Goal: Check status: Check status

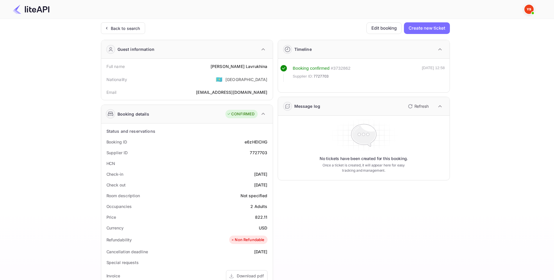
click at [127, 28] on div "Back to search" at bounding box center [125, 28] width 29 height 6
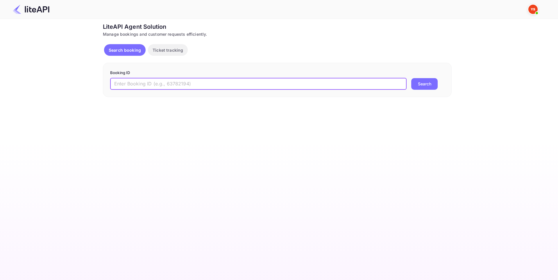
click at [159, 81] on input "text" at bounding box center [258, 84] width 297 height 12
paste input "8733109"
type input "8733109"
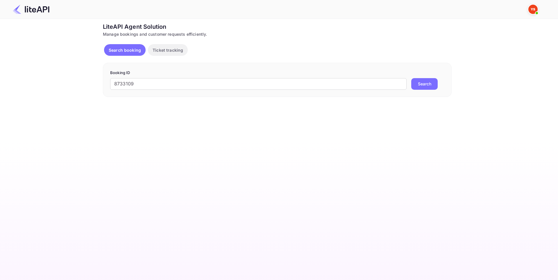
click at [431, 85] on button "Search" at bounding box center [424, 84] width 26 height 12
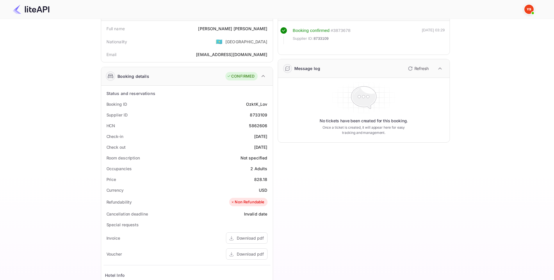
scroll to position [116, 0]
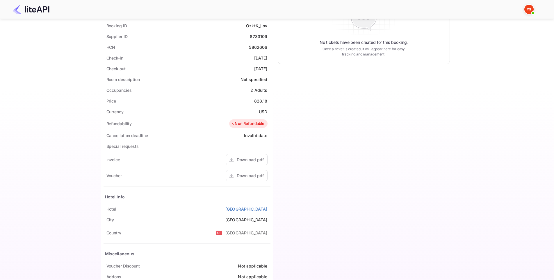
click at [249, 176] on div "Download pdf" at bounding box center [250, 176] width 27 height 6
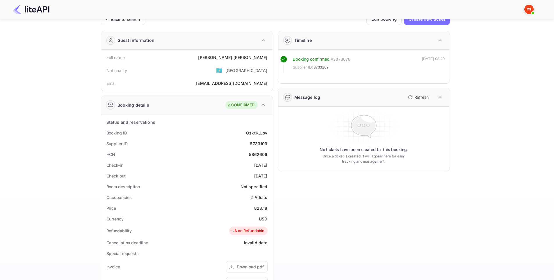
scroll to position [0, 0]
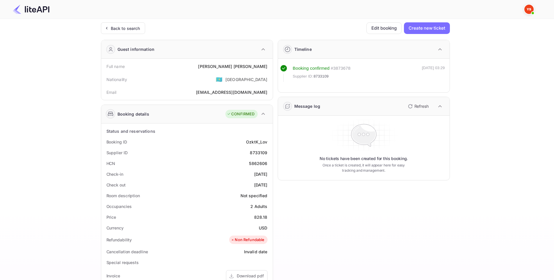
click at [258, 153] on div "8733109" at bounding box center [258, 153] width 17 height 6
copy div "8733109"
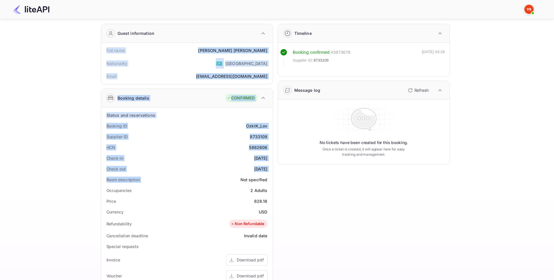
scroll to position [116, 0]
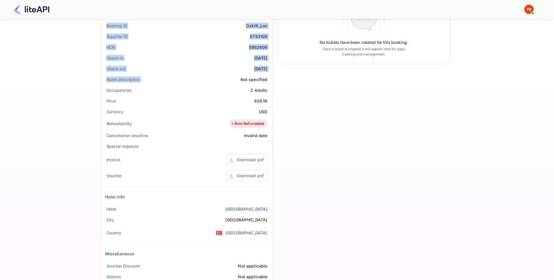
drag, startPoint x: 99, startPoint y: 67, endPoint x: 269, endPoint y: 65, distance: 169.8
click at [269, 65] on div "Ticket Affiliate URL [URL][DOMAIN_NAME] Business partner name Nuitee Travel Cus…" at bounding box center [275, 103] width 536 height 394
copy div "Full name [PERSON_NAME] Nationality 🇰🇿 [DEMOGRAPHIC_DATA] Email [EMAIL_ADDRESS]…"
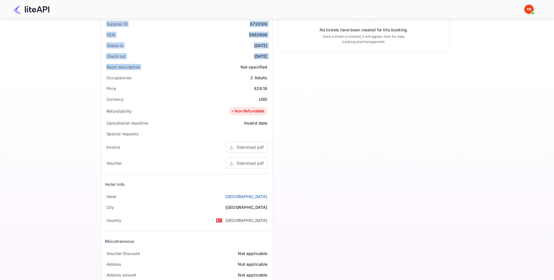
scroll to position [143, 0]
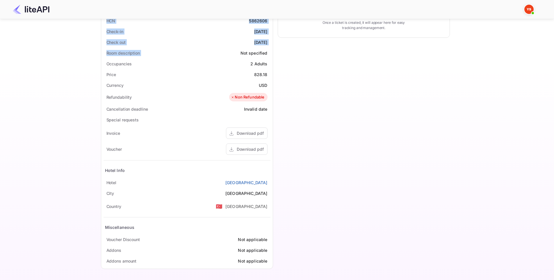
drag, startPoint x: 104, startPoint y: 180, endPoint x: 269, endPoint y: 183, distance: 164.6
click at [269, 183] on div "[GEOGRAPHIC_DATA]" at bounding box center [186, 182] width 167 height 11
copy div "[GEOGRAPHIC_DATA]"
click at [249, 152] on div "Download pdf" at bounding box center [250, 149] width 27 height 6
click at [249, 153] on div "Download pdf" at bounding box center [247, 149] width 42 height 11
